Goal: Information Seeking & Learning: Learn about a topic

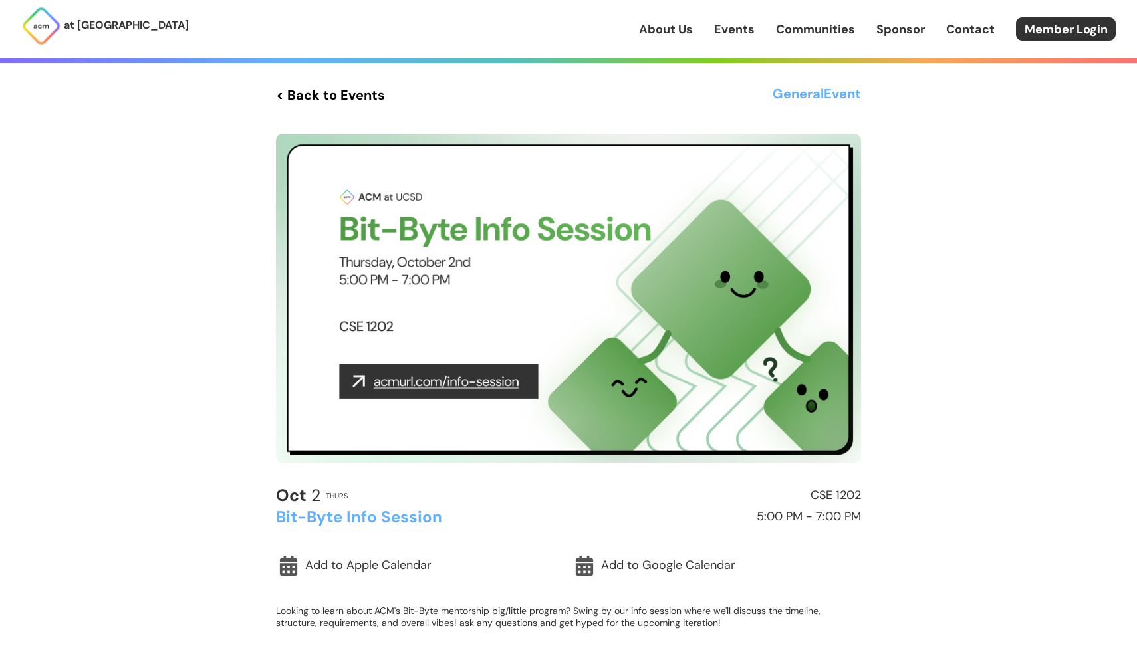
click at [730, 35] on link "Events" at bounding box center [734, 29] width 41 height 17
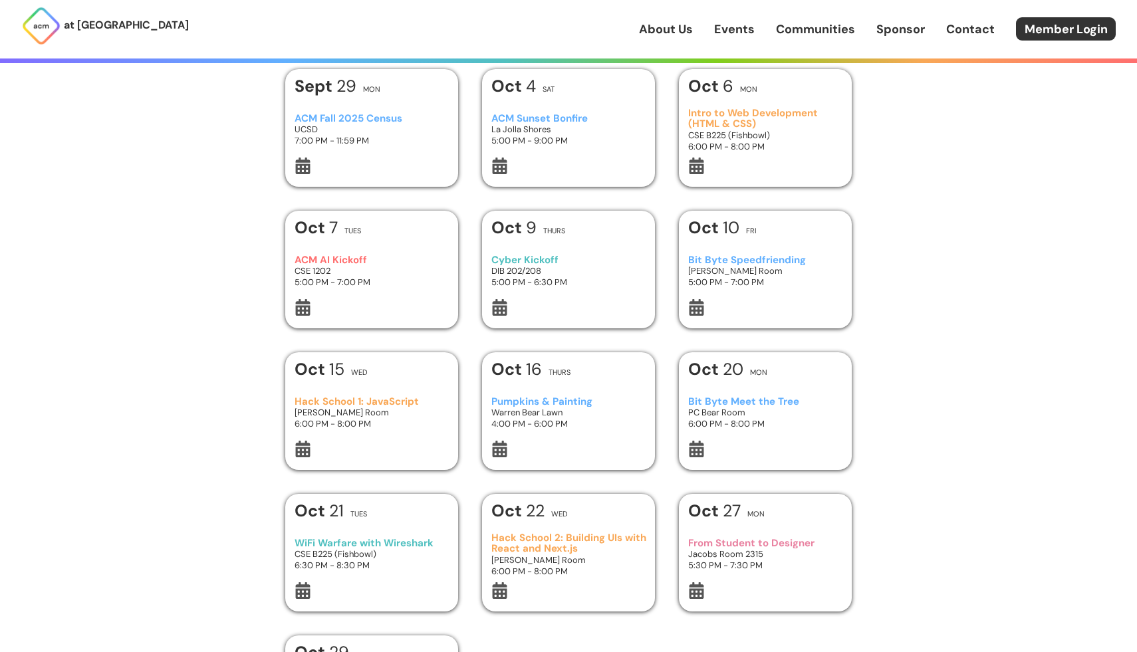
scroll to position [74, 0]
